Goal: Task Accomplishment & Management: Manage account settings

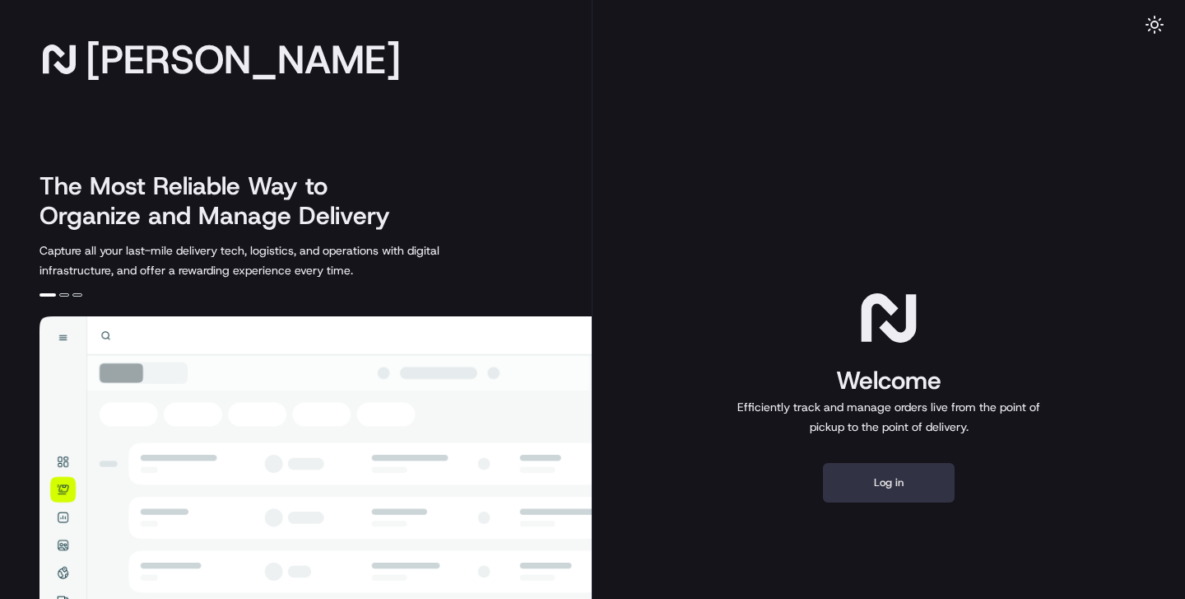
click at [902, 477] on button "Log in" at bounding box center [889, 483] width 132 height 40
